Goal: Download file/media

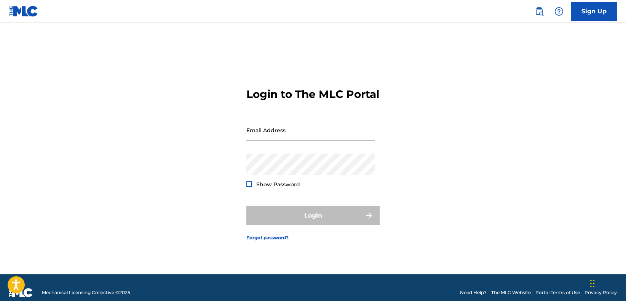
click at [302, 137] on input "Email Address" at bounding box center [310, 130] width 129 height 22
type input "[EMAIL_ADDRESS][DOMAIN_NAME]"
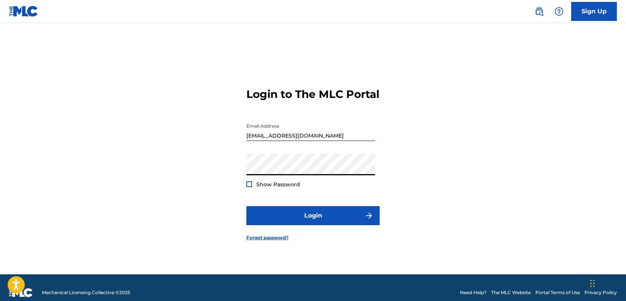
click at [250, 187] on div at bounding box center [249, 184] width 6 height 6
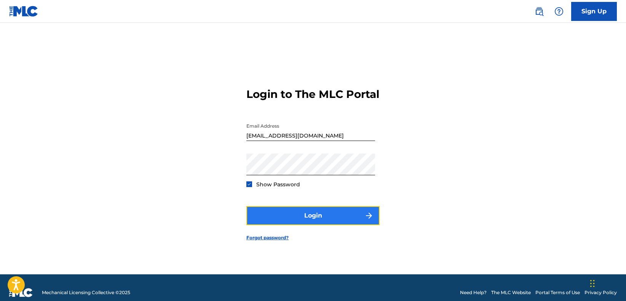
click at [268, 217] on button "Login" at bounding box center [312, 215] width 133 height 19
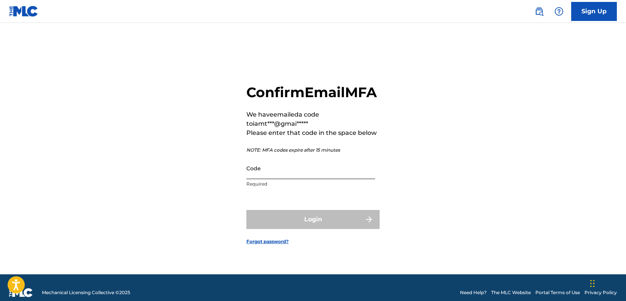
click at [279, 175] on input "Code" at bounding box center [310, 168] width 129 height 22
paste input "994341"
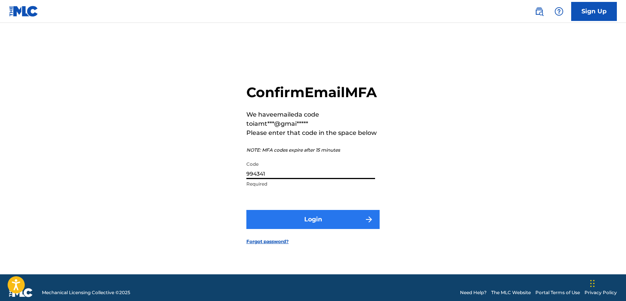
type input "994341"
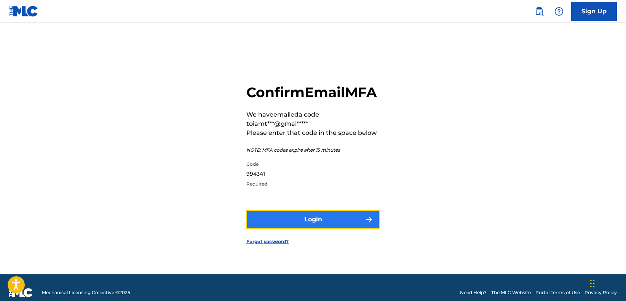
click at [337, 228] on button "Login" at bounding box center [312, 219] width 133 height 19
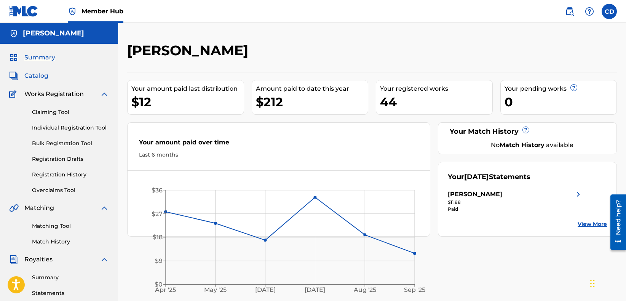
click at [38, 76] on span "Catalog" at bounding box center [36, 75] width 24 height 9
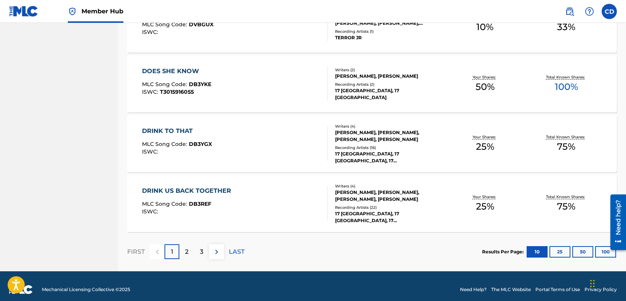
scroll to position [570, 0]
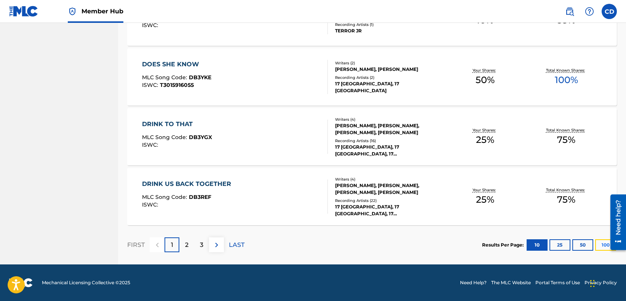
click at [603, 247] on button "100" at bounding box center [605, 244] width 21 height 11
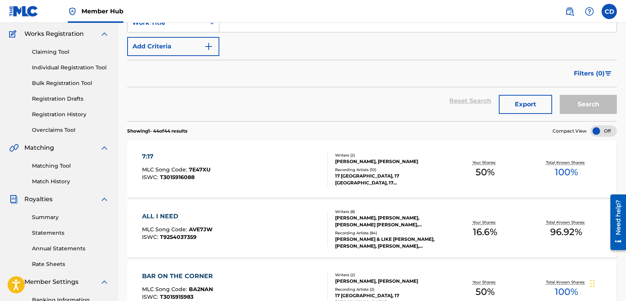
scroll to position [0, 0]
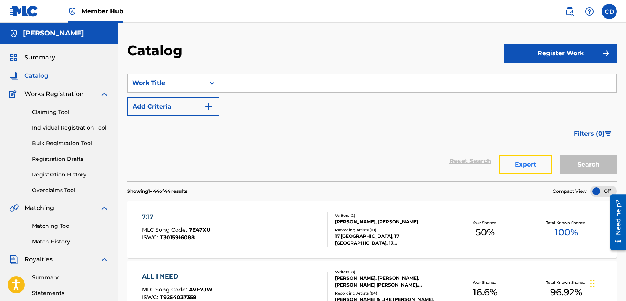
click at [540, 164] on button "Export" at bounding box center [525, 164] width 53 height 19
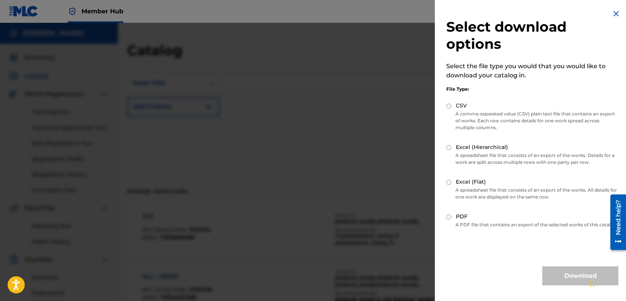
click at [448, 180] on input "Excel (Flat)" at bounding box center [448, 182] width 5 height 5
radio input "true"
click at [561, 274] on button "Download" at bounding box center [580, 275] width 76 height 19
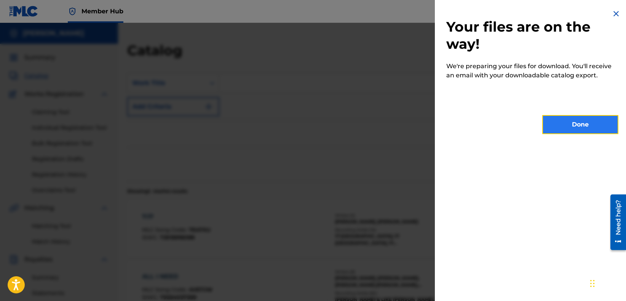
click at [574, 126] on button "Done" at bounding box center [580, 124] width 76 height 19
